Goal: Task Accomplishment & Management: Manage account settings

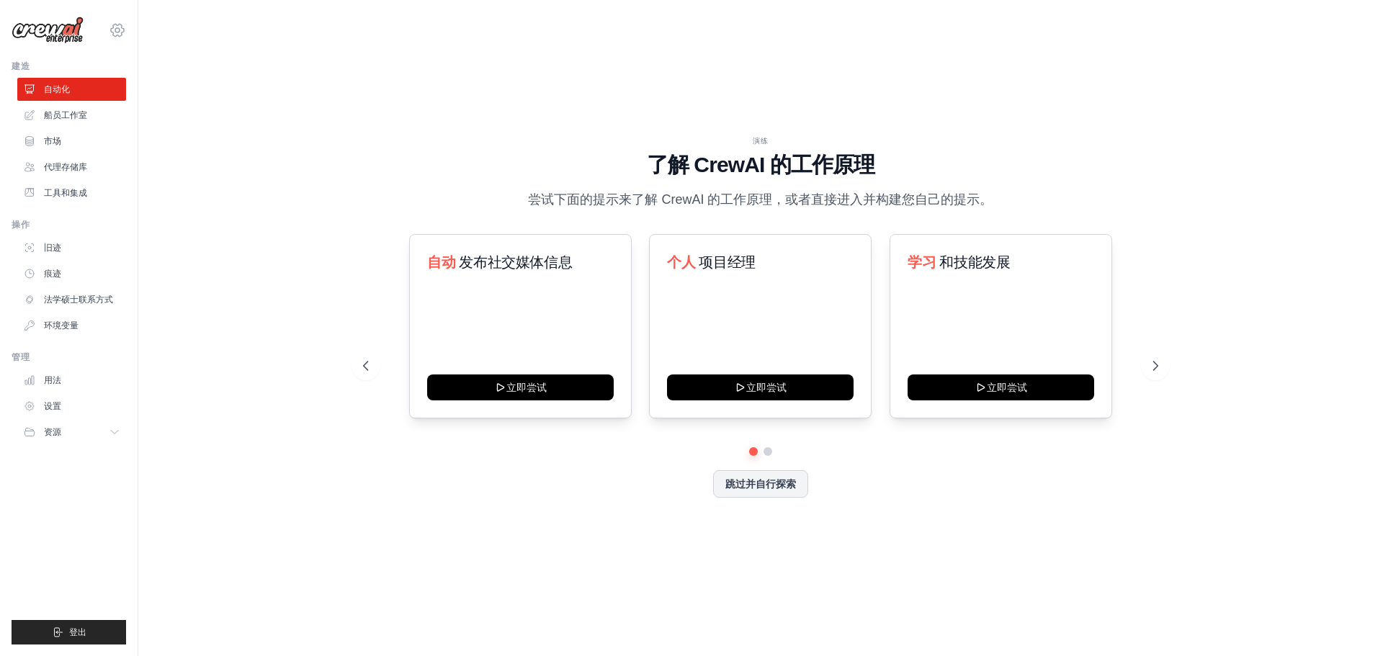
click at [112, 33] on icon at bounding box center [117, 30] width 17 height 17
click at [175, 87] on span "设置" at bounding box center [180, 89] width 114 height 14
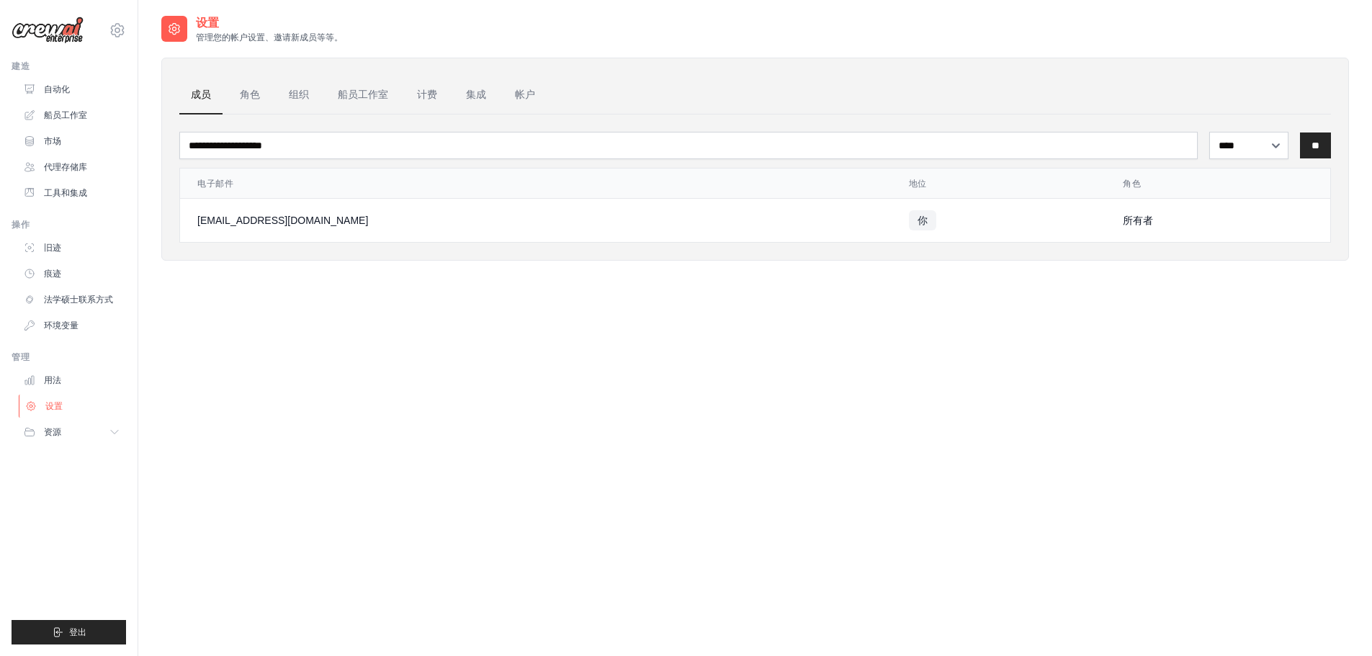
click at [54, 408] on font "设置" at bounding box center [53, 406] width 17 height 10
